Goal: Task Accomplishment & Management: Manage account settings

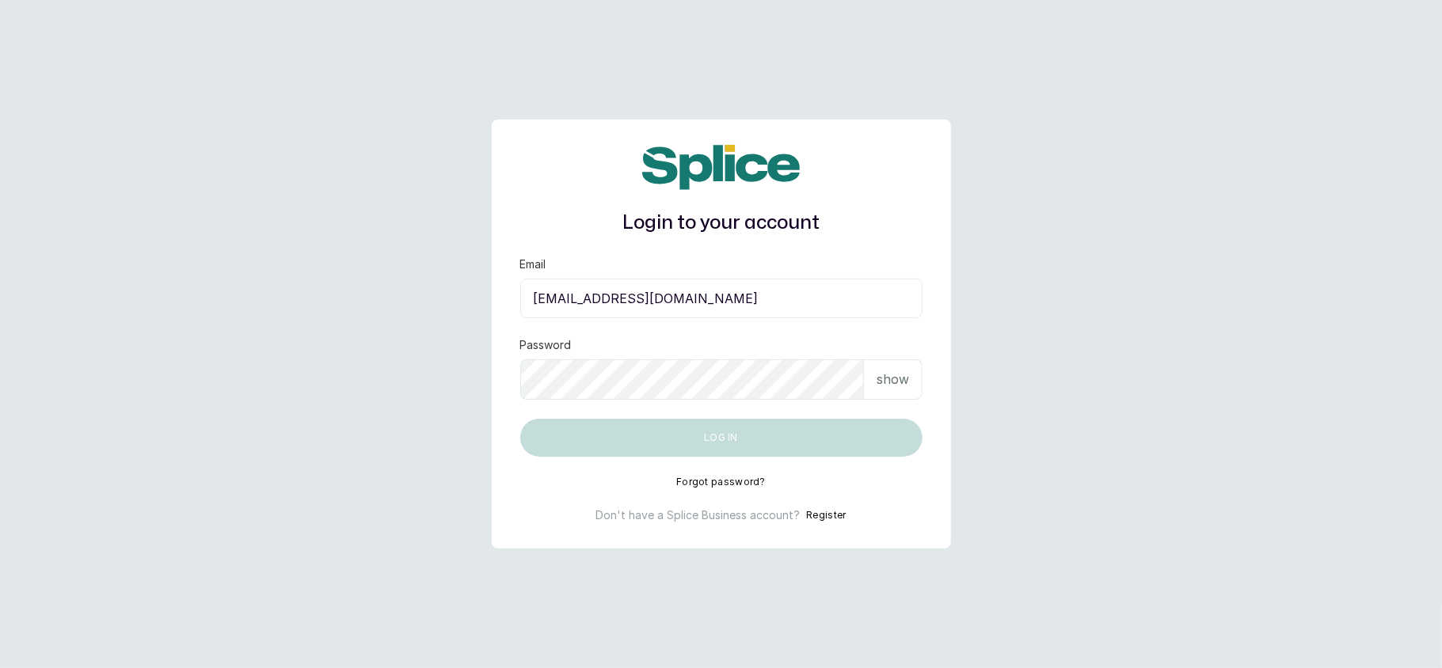
type input "[EMAIL_ADDRESS][DOMAIN_NAME]"
click at [918, 374] on div "show" at bounding box center [893, 379] width 59 height 40
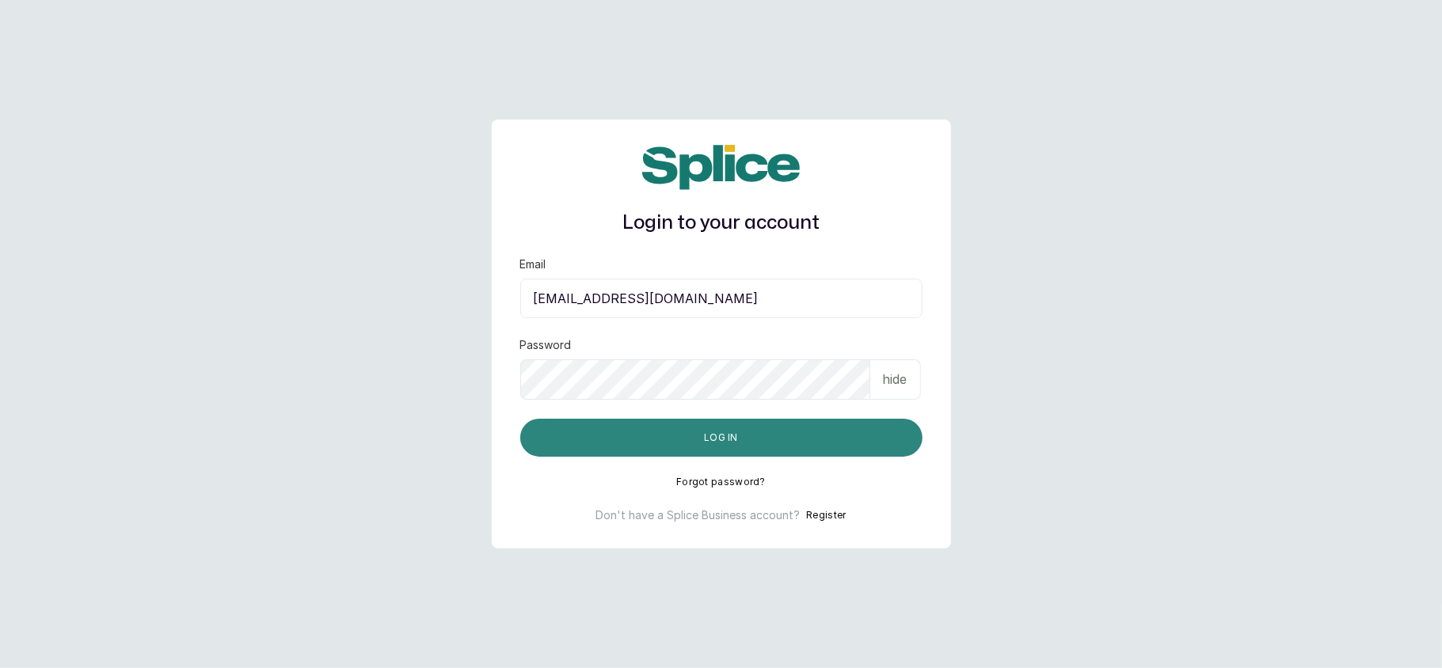
click at [757, 431] on button "Log in" at bounding box center [721, 438] width 402 height 38
click at [741, 434] on button "Log in" at bounding box center [721, 438] width 402 height 38
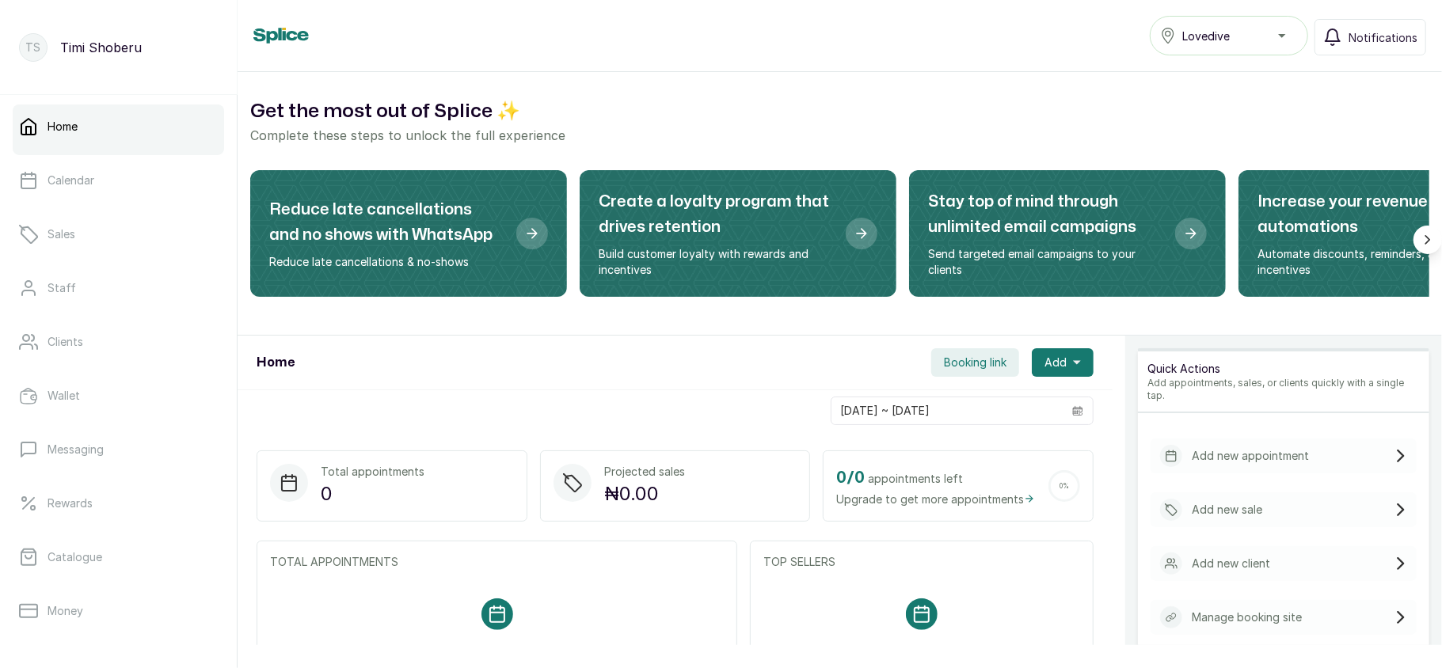
scroll to position [229, 0]
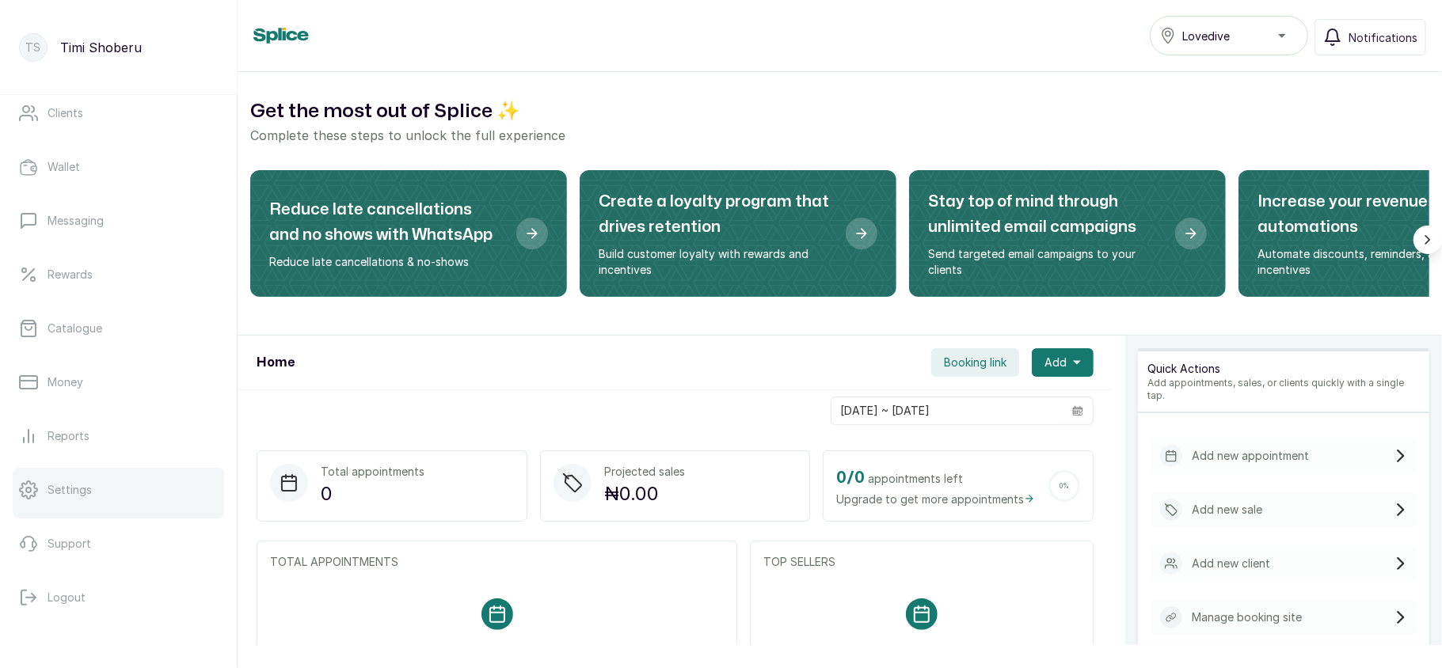
click at [98, 495] on link "Settings" at bounding box center [118, 490] width 211 height 44
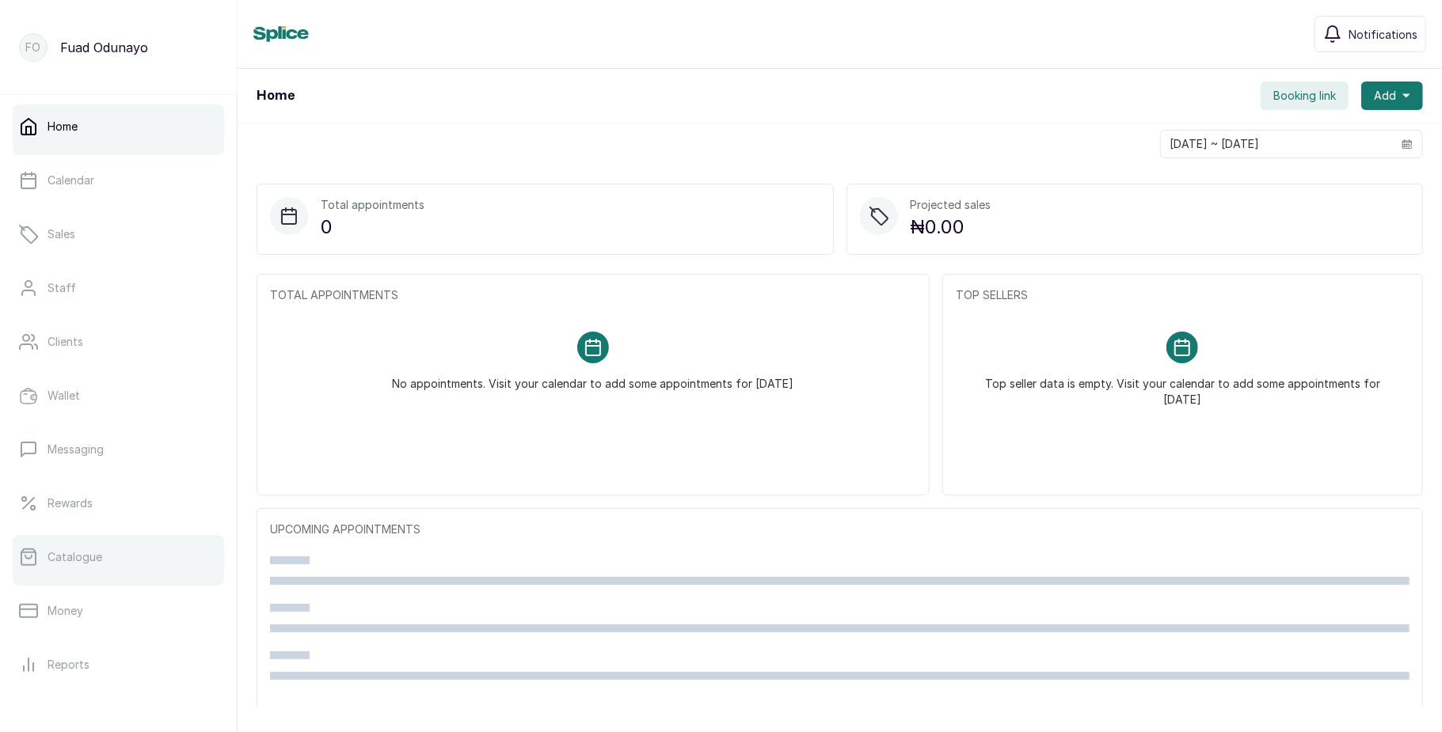
scroll to position [177, 0]
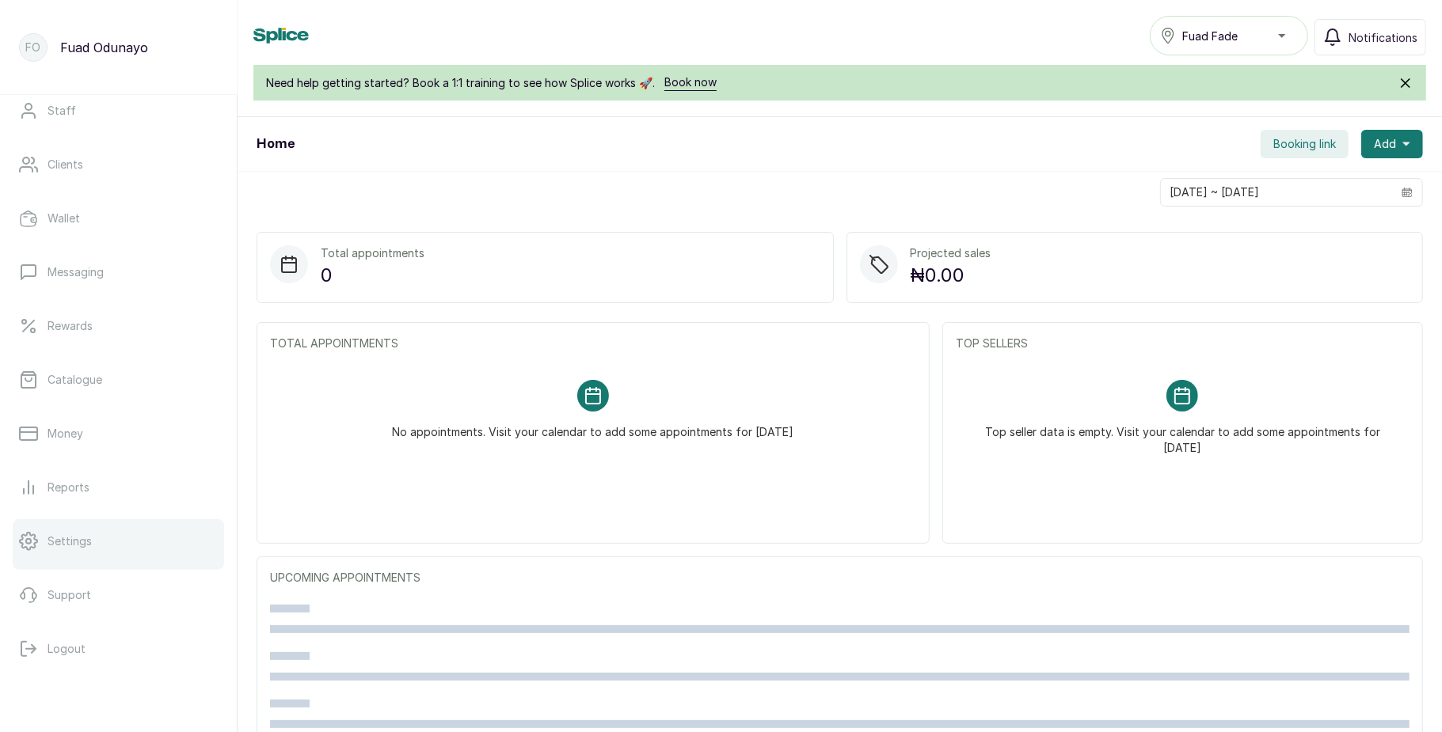
click at [100, 552] on link "Settings" at bounding box center [118, 541] width 211 height 44
